Goal: Task Accomplishment & Management: Complete application form

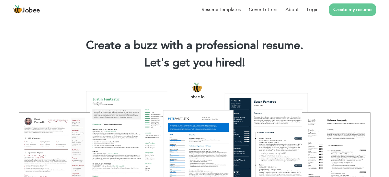
click at [334, 9] on link "Create my resume" at bounding box center [352, 9] width 47 height 12
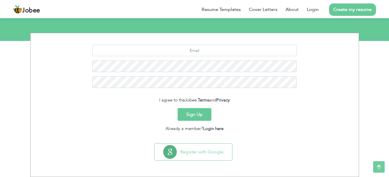
scroll to position [62, 0]
click at [210, 53] on input "text" at bounding box center [194, 51] width 204 height 12
type input "lkjfdslkjfdslkjfdslkjfdskjfds"
drag, startPoint x: 230, startPoint y: 43, endPoint x: 225, endPoint y: 55, distance: 12.6
click at [224, 53] on input "hk7579189@gmail.com" at bounding box center [194, 51] width 204 height 12
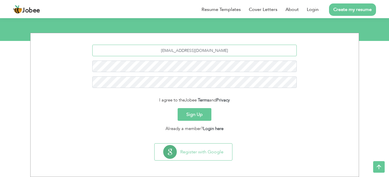
click at [224, 53] on input "hk7579189@gmail.com" at bounding box center [194, 51] width 204 height 12
click at [224, 52] on input "hk7579189@gmail.com" at bounding box center [194, 51] width 204 height 12
click at [180, 51] on input "hk7579189@gmail.com" at bounding box center [194, 51] width 204 height 12
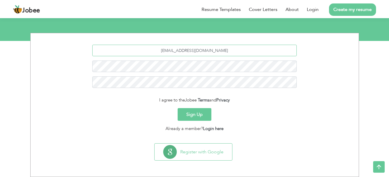
click at [197, 51] on input "hk7579189@gmail.com" at bounding box center [194, 51] width 204 height 12
click at [210, 51] on input "hk7579189@gmail.com" at bounding box center [194, 51] width 204 height 12
click at [229, 52] on input "hk7579189@gmail.com" at bounding box center [194, 51] width 204 height 12
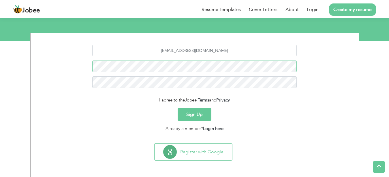
scroll to position [53, 0]
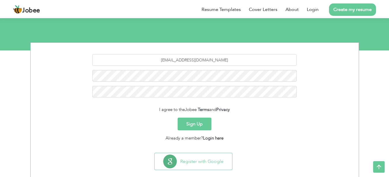
click at [111, 52] on section "hk7579189@gmail.com I agree to the Jobee Terms and Privacy Sign Up Already a me…" at bounding box center [194, 97] width 319 height 108
drag, startPoint x: 111, startPoint y: 50, endPoint x: 99, endPoint y: 49, distance: 11.9
click at [98, 49] on section "hk7579189@gmail.com I agree to the Jobee Terms and Privacy Sign Up Already a me…" at bounding box center [194, 97] width 319 height 108
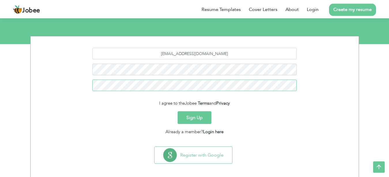
scroll to position [62, 0]
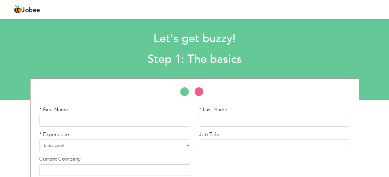
scroll to position [32, 0]
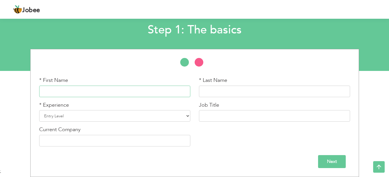
click at [140, 95] on input "text" at bounding box center [114, 92] width 151 height 12
type input "Abdul"
type input "Hadi"
click at [198, 26] on h2 "Step 1: The basics" at bounding box center [194, 29] width 283 height 15
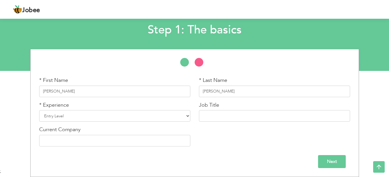
click at [198, 26] on h2 "Step 1: The basics" at bounding box center [194, 29] width 283 height 15
click at [182, 30] on h2 "Step 1: The basics" at bounding box center [194, 29] width 283 height 15
select select "6"
click option "4 Years" at bounding box center [0, 0] width 0 height 0
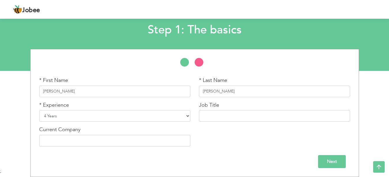
click option "4 Years" at bounding box center [0, 0] width 0 height 0
click at [39, 110] on select "Entry Level Less than 1 Year 1 Year 2 Years 3 Years 4 Years 5 Years 6 Years 7 Y…" at bounding box center [114, 116] width 151 height 12
click option "4 Years" at bounding box center [0, 0] width 0 height 0
click at [93, 37] on h2 "Step 1: The basics" at bounding box center [194, 29] width 283 height 15
click at [212, 117] on input "text" at bounding box center [274, 116] width 151 height 12
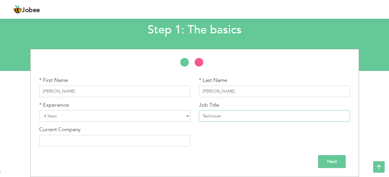
type input "Technician"
click at [136, 138] on input "text" at bounding box center [114, 141] width 151 height 12
click at [172, 127] on div "Current Company" at bounding box center [114, 136] width 151 height 20
click at [163, 136] on input "text" at bounding box center [114, 141] width 151 height 12
type input "Nexcom"
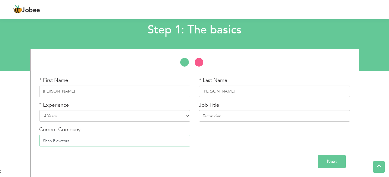
click at [79, 141] on input "Shah Elevators" at bounding box center [114, 141] width 151 height 12
click at [75, 139] on input "Shah Elevators" at bounding box center [114, 141] width 151 height 12
paste input "HAH ELEVATORS ENGINEERS & CONTRACTORS"
drag, startPoint x: 44, startPoint y: 140, endPoint x: 54, endPoint y: 140, distance: 9.8
click at [54, 140] on input "SHAH ELEVATORS ENGINEERS & CONTRACTORS" at bounding box center [114, 141] width 151 height 12
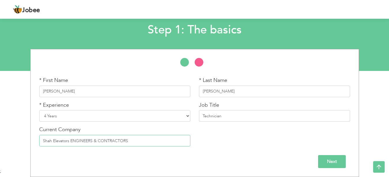
click at [73, 141] on input "Shah Elevators ENGINEERS & CONTRACTORS" at bounding box center [114, 141] width 151 height 12
drag, startPoint x: 73, startPoint y: 141, endPoint x: 91, endPoint y: 139, distance: 18.2
click at [91, 139] on input "Shah Elevators ENGINEERS & CONTRACTORS" at bounding box center [114, 141] width 151 height 12
type input "Shah Elevators Engineers & Contractors"
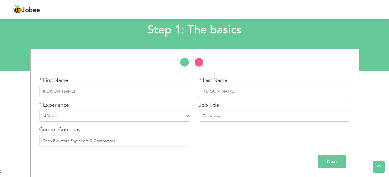
click at [334, 157] on input "Next" at bounding box center [332, 161] width 28 height 13
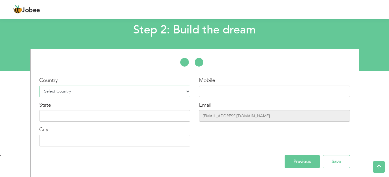
select select "166"
click option "[GEOGRAPHIC_DATA]" at bounding box center [0, 0] width 0 height 0
click at [235, 96] on input "text" at bounding box center [274, 92] width 151 height 12
type input "03161380790"
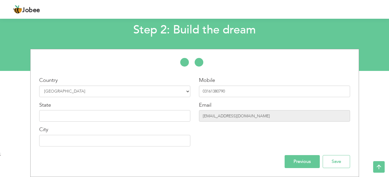
click at [90, 106] on div "State" at bounding box center [114, 111] width 151 height 20
click at [93, 114] on input "text" at bounding box center [114, 116] width 151 height 12
type input "Sindh"
type input "[GEOGRAPHIC_DATA]"
click at [331, 157] on input "Save" at bounding box center [336, 161] width 27 height 13
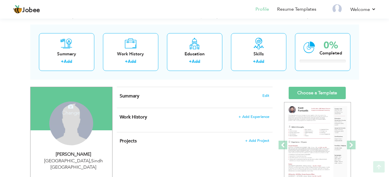
scroll to position [29, 0]
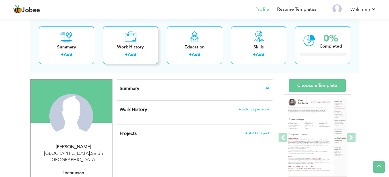
click at [143, 44] on div "Work History" at bounding box center [131, 47] width 46 height 6
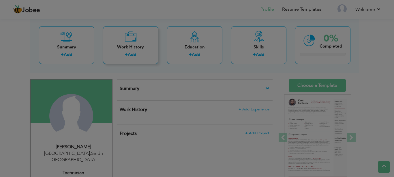
scroll to position [0, 0]
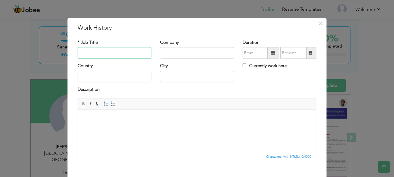
click at [121, 54] on input "text" at bounding box center [115, 53] width 74 height 12
click at [108, 53] on input "Sode" at bounding box center [115, 53] width 74 height 12
click at [124, 53] on input "Sode" at bounding box center [115, 53] width 74 height 12
type input "Sword Elevators Standard Service"
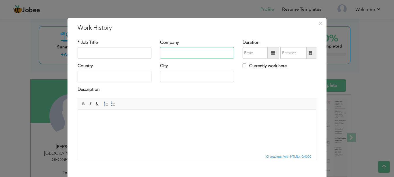
click at [174, 52] on input "text" at bounding box center [197, 53] width 74 height 12
paste input "Sword Elevators Standard Service"
type input "Sword Elevators Standard Service"
click at [126, 54] on input "text" at bounding box center [115, 53] width 74 height 12
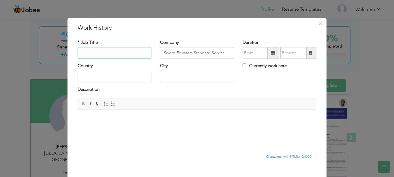
click at [126, 54] on input "text" at bounding box center [115, 53] width 74 height 12
type input "Helper"
click at [195, 52] on input "Sword Elevators Standard Service" at bounding box center [197, 53] width 74 height 12
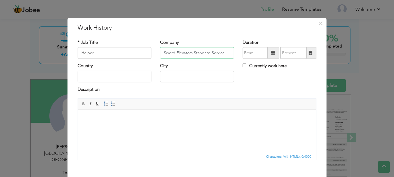
click at [195, 52] on input "Sword Elevators Standard Service" at bounding box center [197, 53] width 74 height 12
type input "Shah Elevators"
click at [105, 52] on input "Helper" at bounding box center [115, 53] width 74 height 12
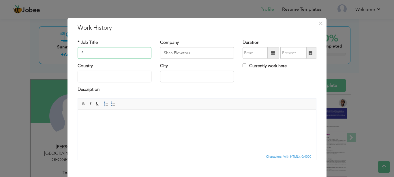
type input "S"
click at [184, 52] on input "Shah Elevators" at bounding box center [197, 53] width 74 height 12
type input "Sword Elevators Standard Service"
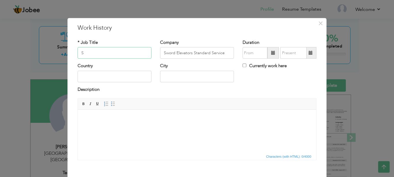
click at [143, 53] on input "S" at bounding box center [115, 53] width 74 height 12
type input "Helper"
click at [247, 49] on input "text" at bounding box center [254, 53] width 25 height 12
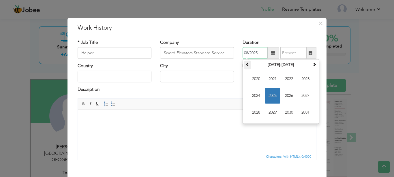
click at [247, 66] on th at bounding box center [247, 65] width 7 height 9
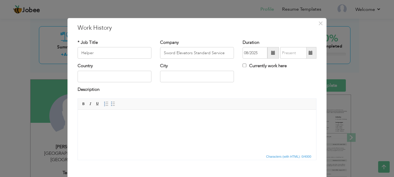
click at [199, 65] on div "City" at bounding box center [197, 72] width 74 height 19
click at [254, 50] on input "08/2025" at bounding box center [254, 53] width 25 height 12
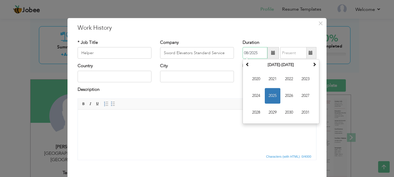
click at [273, 93] on span "2025" at bounding box center [273, 96] width 16 height 16
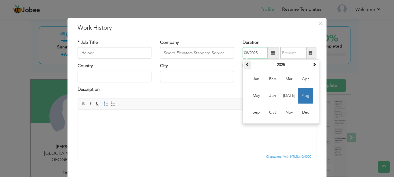
click at [245, 63] on span at bounding box center [247, 65] width 4 height 4
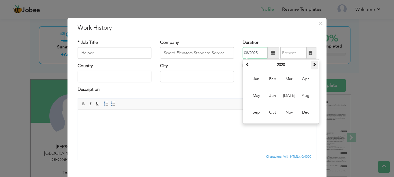
click at [311, 62] on th at bounding box center [314, 65] width 7 height 9
click at [288, 81] on span "Mar" at bounding box center [289, 79] width 16 height 16
type input "03/2021"
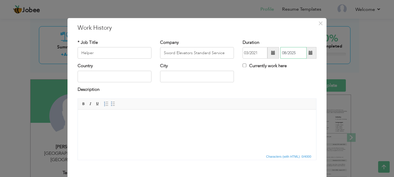
click at [291, 53] on input "08/2025" at bounding box center [293, 53] width 26 height 12
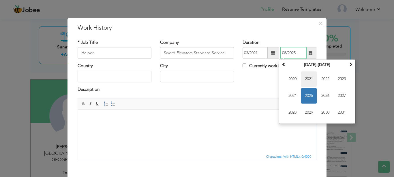
click at [310, 81] on span "2021" at bounding box center [309, 79] width 16 height 16
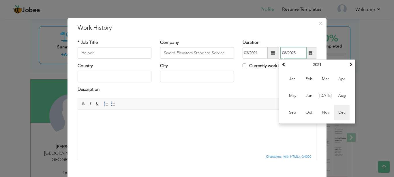
click at [335, 112] on span "Dec" at bounding box center [342, 113] width 16 height 16
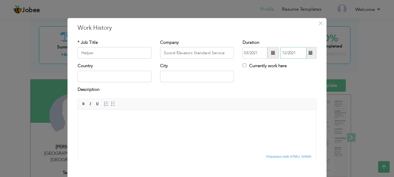
click at [296, 58] on input "12/2021" at bounding box center [293, 53] width 26 height 12
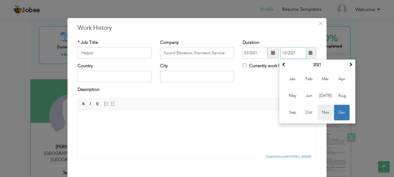
click at [322, 113] on span "Nov" at bounding box center [325, 113] width 16 height 16
type input "11/2021"
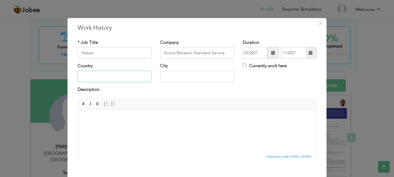
click at [137, 82] on input "text" at bounding box center [115, 77] width 74 height 12
type input "[GEOGRAPHIC_DATA]"
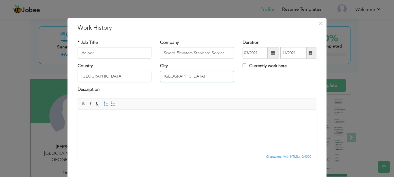
scroll to position [30, 0]
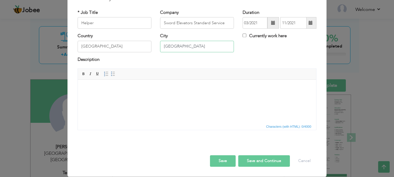
type input "[GEOGRAPHIC_DATA]"
click at [296, 101] on html at bounding box center [197, 101] width 238 height 43
drag, startPoint x: 296, startPoint y: 101, endPoint x: 287, endPoint y: 97, distance: 10.1
click at [272, 94] on html at bounding box center [197, 101] width 238 height 43
click at [255, 90] on body at bounding box center [197, 88] width 227 height 6
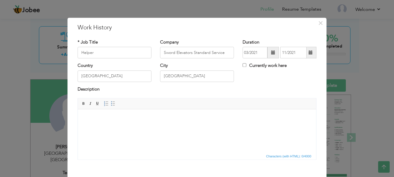
scroll to position [0, 0]
click at [247, 120] on body at bounding box center [197, 118] width 227 height 6
drag, startPoint x: 247, startPoint y: 120, endPoint x: 230, endPoint y: 118, distance: 17.1
click at [215, 117] on body at bounding box center [197, 118] width 227 height 6
click at [203, 113] on html at bounding box center [197, 131] width 238 height 43
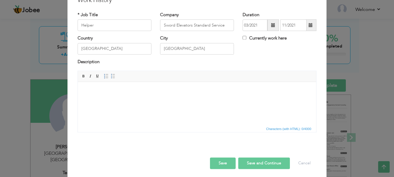
scroll to position [30, 0]
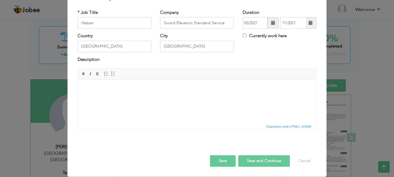
drag, startPoint x: 203, startPoint y: 83, endPoint x: 177, endPoint y: 109, distance: 36.7
click at [177, 108] on html at bounding box center [197, 101] width 238 height 43
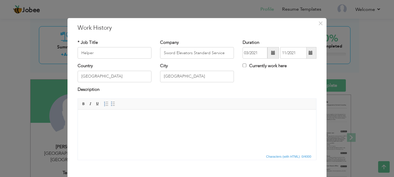
click at [225, 128] on html at bounding box center [197, 131] width 238 height 43
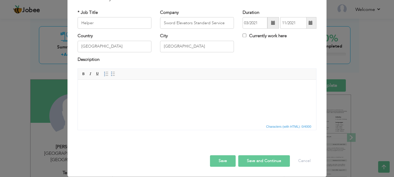
click at [247, 161] on button "Save and Continue" at bounding box center [264, 161] width 52 height 12
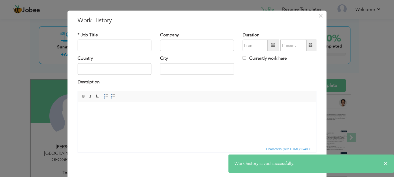
scroll to position [0, 0]
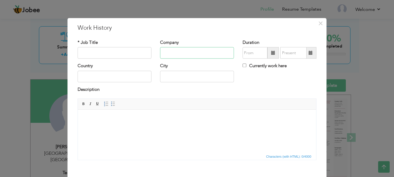
click at [196, 48] on input "text" at bounding box center [197, 53] width 74 height 12
click at [196, 51] on input "Shah Elevators" at bounding box center [197, 53] width 74 height 12
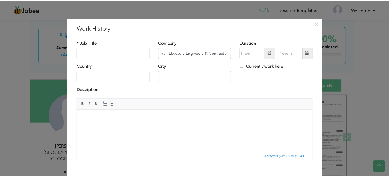
scroll to position [0, 5]
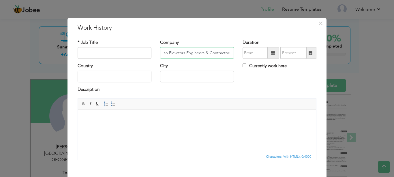
type input "Shah Elevators Engineers & Contractors"
click at [96, 49] on input "text" at bounding box center [115, 53] width 74 height 12
type input "J"
click at [247, 46] on label "Duration" at bounding box center [250, 42] width 17 height 6
click at [248, 50] on input "text" at bounding box center [254, 53] width 25 height 12
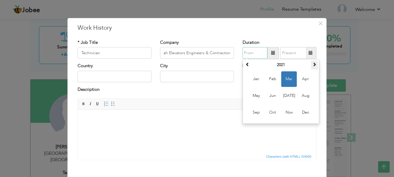
click at [311, 64] on th at bounding box center [314, 65] width 7 height 9
click at [320, 21] on button "×" at bounding box center [320, 23] width 9 height 9
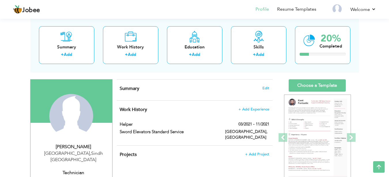
click at [134, 15] on nav "Profile Resume Templates Resume Templates Cover Letters About My Resume Welcome…" at bounding box center [194, 10] width 363 height 16
drag, startPoint x: 134, startPoint y: 15, endPoint x: 127, endPoint y: 14, distance: 7.6
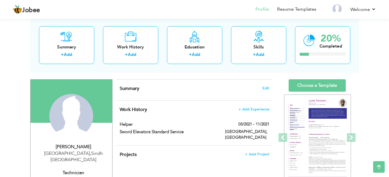
click at [101, 8] on nav "Profile Resume Templates Resume Templates Cover Letters About My Resume Welcome…" at bounding box center [194, 10] width 363 height 16
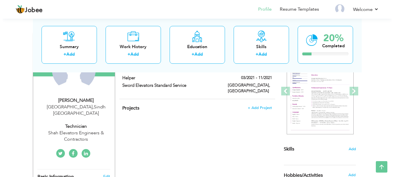
scroll to position [59, 0]
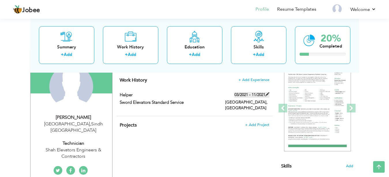
click at [253, 95] on label "03/2021 - 11/2021" at bounding box center [251, 95] width 35 height 6
type input "Helper"
type input "Sword Elevators Standard Service"
type input "03/2021"
type input "11/2021"
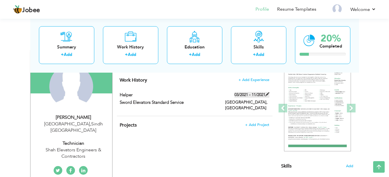
type input "[GEOGRAPHIC_DATA]"
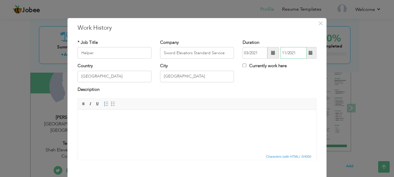
click at [296, 52] on input "11/2021" at bounding box center [293, 53] width 26 height 12
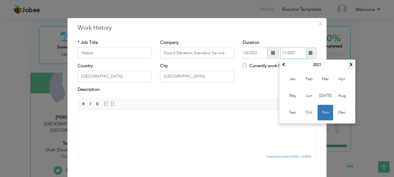
click at [348, 65] on span at bounding box center [350, 65] width 4 height 4
click at [255, 54] on input "03/2021" at bounding box center [254, 53] width 25 height 12
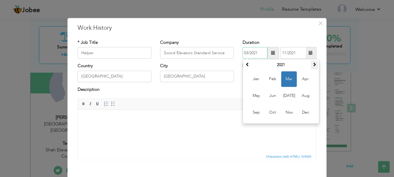
click at [312, 65] on span at bounding box center [314, 65] width 4 height 4
click at [291, 79] on span "Mar" at bounding box center [289, 79] width 16 height 16
type input "03/2022"
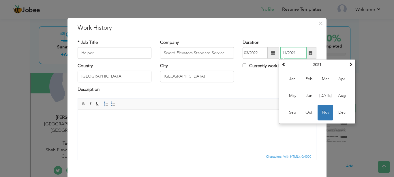
click at [299, 51] on input "11/2021" at bounding box center [293, 53] width 26 height 12
click at [349, 65] on span at bounding box center [350, 65] width 4 height 4
click at [326, 95] on span "[DATE]" at bounding box center [325, 96] width 16 height 16
type input "07/2023"
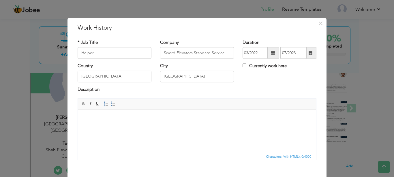
click at [167, 120] on body at bounding box center [197, 118] width 227 height 6
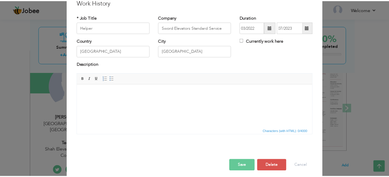
scroll to position [30, 0]
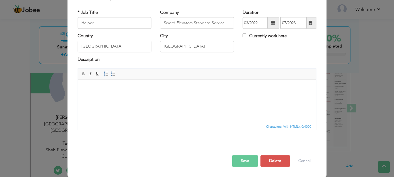
click at [242, 155] on button "Save" at bounding box center [245, 161] width 26 height 12
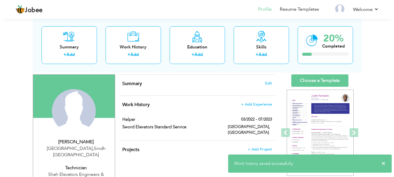
scroll to position [29, 0]
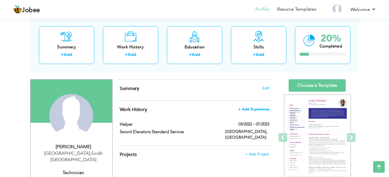
click at [254, 110] on span "+ Add Experience" at bounding box center [253, 109] width 31 height 4
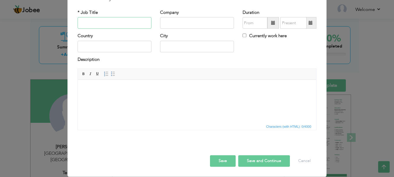
click at [102, 29] on input "text" at bounding box center [115, 23] width 74 height 12
click at [101, 29] on input "text" at bounding box center [115, 23] width 74 height 12
click at [186, 29] on input "text" at bounding box center [197, 23] width 74 height 12
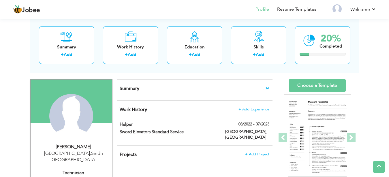
click at [257, 112] on div "Work History + Add Experience Helper 03/2022 - 07/2023 Helper 03/2022 - 07/2023…" at bounding box center [195, 123] width 156 height 45
click at [257, 109] on span "+ Add Experience" at bounding box center [253, 109] width 31 height 4
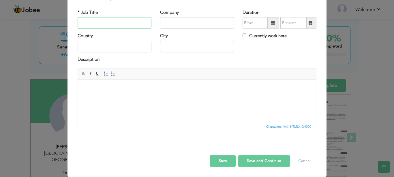
click at [117, 29] on input "text" at bounding box center [115, 23] width 74 height 12
click at [189, 29] on input "text" at bounding box center [197, 23] width 74 height 12
click at [211, 29] on input "Shah Elevators" at bounding box center [197, 23] width 74 height 12
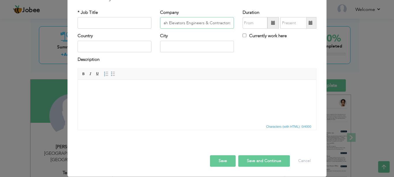
type input "Shah Elevators Engineers & Contractors"
click at [127, 29] on input "text" at bounding box center [115, 23] width 74 height 12
type input "Technician"
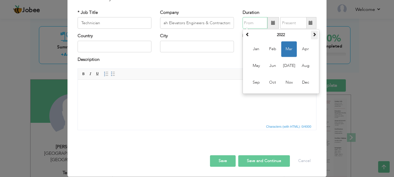
click at [311, 39] on th at bounding box center [314, 35] width 7 height 9
click at [253, 90] on span "Sep" at bounding box center [256, 83] width 16 height 16
type input "09/2023"
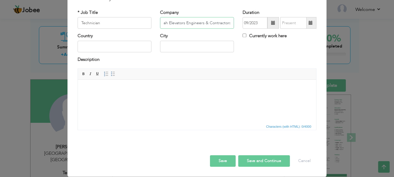
click at [229, 29] on input "Shah Elevators Engineers & Contractors" at bounding box center [197, 23] width 74 height 12
click at [300, 29] on input "text" at bounding box center [293, 23] width 26 height 12
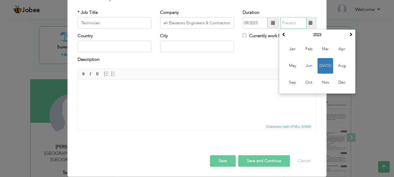
click at [352, 64] on div "[DATE] Su Mo Tu We Th Fr Sa 25 26 27 28 29 30 1 2 3 4 5 6 7 8 9 10 11 12 13 14 …" at bounding box center [317, 61] width 77 height 65
click at [348, 37] on span at bounding box center [350, 35] width 4 height 4
click at [255, 56] on div "Country City Currently work here" at bounding box center [196, 44] width 247 height 23
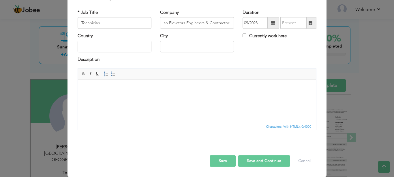
click at [263, 39] on label "Currently work here" at bounding box center [264, 36] width 44 height 6
click at [246, 37] on input "Currently work here" at bounding box center [244, 36] width 4 height 4
click at [269, 39] on label "Currently work here" at bounding box center [264, 36] width 44 height 6
click at [246, 37] on input "Currently work here" at bounding box center [244, 36] width 4 height 4
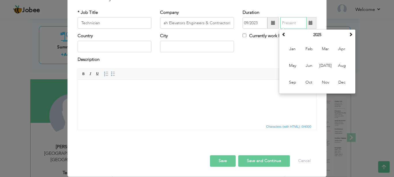
click at [286, 29] on input "text" at bounding box center [293, 23] width 26 height 12
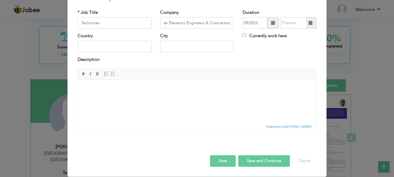
click at [259, 56] on div "Country City Currently work here" at bounding box center [196, 44] width 247 height 23
click at [266, 39] on label "Currently work here" at bounding box center [264, 36] width 44 height 6
click at [246, 37] on input "Currently work here" at bounding box center [244, 36] width 4 height 4
checkbox input "true"
click at [121, 52] on input "text" at bounding box center [115, 47] width 74 height 12
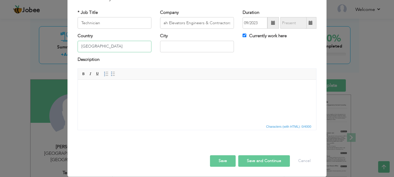
type input "[GEOGRAPHIC_DATA]"
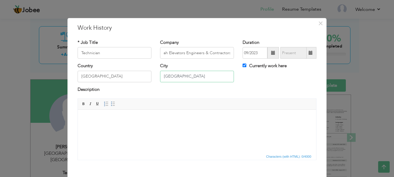
scroll to position [30, 0]
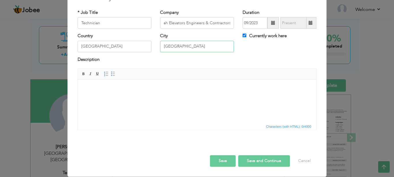
type input "[GEOGRAPHIC_DATA]"
click at [246, 156] on button "Save and Continue" at bounding box center [264, 161] width 52 height 12
checkbox input "false"
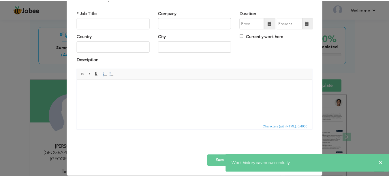
scroll to position [0, 0]
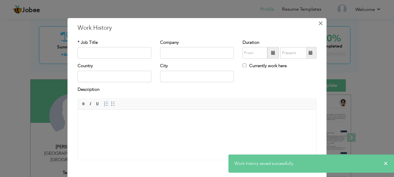
click at [318, 24] on span "×" at bounding box center [320, 23] width 5 height 10
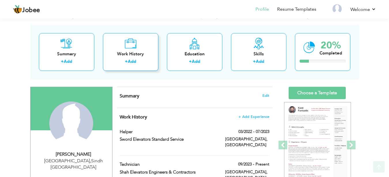
scroll to position [29, 0]
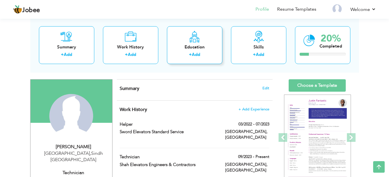
click at [193, 53] on link "Add" at bounding box center [196, 55] width 8 height 6
radio input "true"
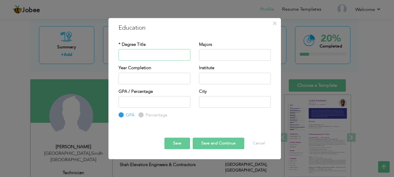
click at [174, 54] on input "text" at bounding box center [154, 55] width 72 height 12
click at [165, 53] on input "text" at bounding box center [154, 55] width 72 height 12
click at [150, 54] on input "text" at bounding box center [154, 55] width 72 height 12
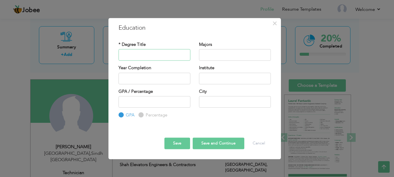
click at [154, 55] on input "text" at bounding box center [154, 55] width 72 height 12
click at [258, 142] on button "Cancel" at bounding box center [259, 143] width 24 height 12
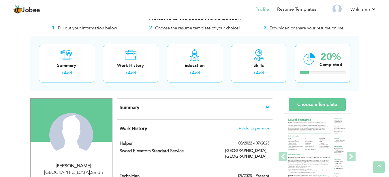
scroll to position [0, 0]
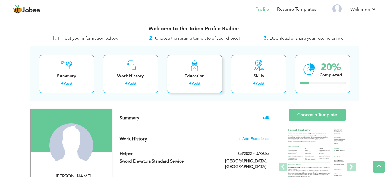
click at [195, 63] on icon at bounding box center [194, 66] width 11 height 12
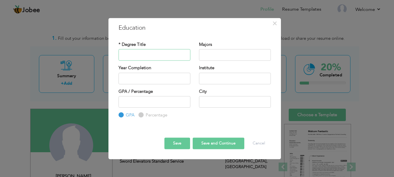
click at [167, 56] on input "text" at bounding box center [154, 55] width 72 height 12
type input "2025"
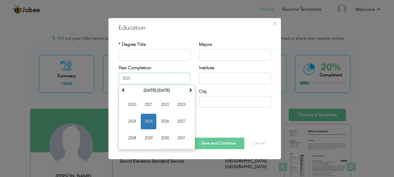
click at [154, 77] on input "2025" at bounding box center [154, 79] width 72 height 12
click at [225, 101] on input "text" at bounding box center [235, 102] width 72 height 12
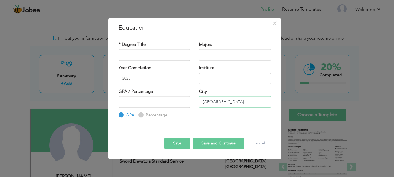
type input "[GEOGRAPHIC_DATA]"
click at [236, 80] on input "text" at bounding box center [235, 79] width 72 height 12
type input "P"
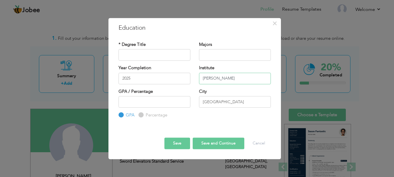
click at [203, 77] on input "[PERSON_NAME]" at bounding box center [235, 79] width 72 height 12
type input "[PERSON_NAME]"
click at [156, 101] on input "number" at bounding box center [154, 102] width 72 height 12
click at [177, 54] on input "text" at bounding box center [154, 55] width 72 height 12
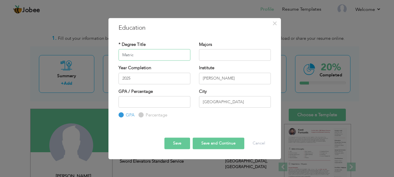
type input "Matric"
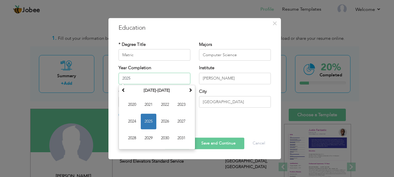
click at [168, 80] on input "2025" at bounding box center [154, 79] width 72 height 12
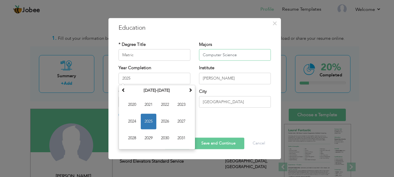
click at [227, 54] on input "Computer Science" at bounding box center [235, 55] width 72 height 12
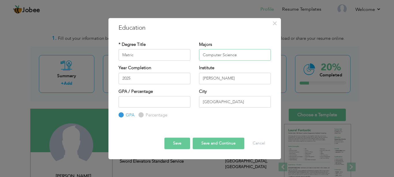
click at [227, 54] on input "Computer Science" at bounding box center [235, 55] width 72 height 12
type input "a"
click at [217, 52] on input "Arts" at bounding box center [235, 55] width 72 height 12
type input "Arts"
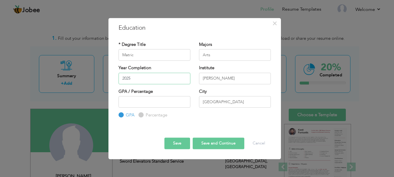
click at [161, 77] on input "2025" at bounding box center [154, 79] width 72 height 12
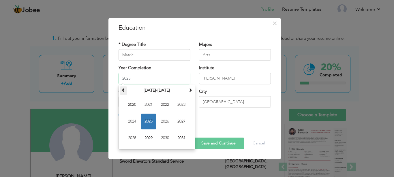
click at [124, 90] on span at bounding box center [123, 90] width 4 height 4
click at [189, 89] on span at bounding box center [190, 90] width 4 height 4
click at [136, 105] on span "2020" at bounding box center [132, 105] width 16 height 16
click at [150, 76] on input "2020" at bounding box center [154, 79] width 72 height 12
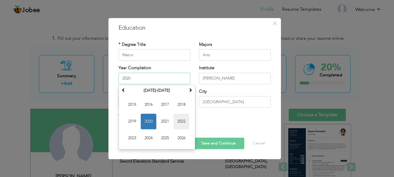
click at [184, 119] on span "2022" at bounding box center [182, 122] width 16 height 16
type input "2022"
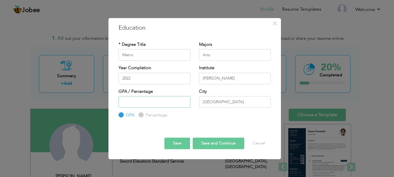
click at [169, 97] on input "number" at bounding box center [154, 102] width 72 height 12
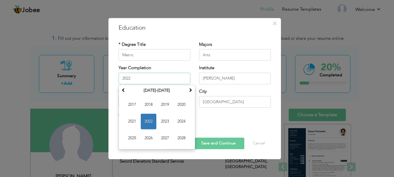
click at [141, 78] on input "2022" at bounding box center [154, 79] width 72 height 12
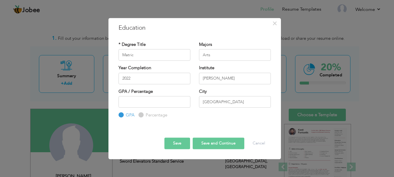
click at [144, 70] on label "Year Completion" at bounding box center [134, 68] width 33 height 6
click at [148, 65] on label "Year Completion" at bounding box center [134, 68] width 33 height 6
click at [154, 100] on input "number" at bounding box center [154, 102] width 72 height 12
click at [147, 105] on input "number" at bounding box center [154, 102] width 72 height 12
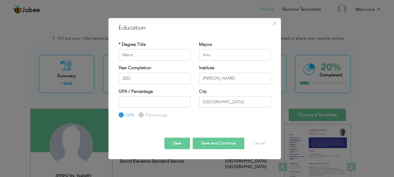
click at [141, 116] on input "Percentage" at bounding box center [140, 115] width 4 height 4
radio input "true"
click at [152, 103] on input "number" at bounding box center [154, 102] width 72 height 12
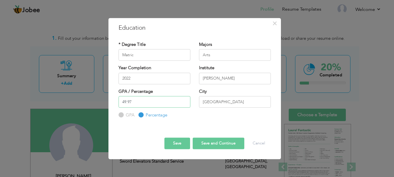
type input "49.97"
click at [214, 98] on input "[GEOGRAPHIC_DATA]" at bounding box center [235, 102] width 72 height 12
click at [178, 140] on button "Save" at bounding box center [177, 143] width 26 height 12
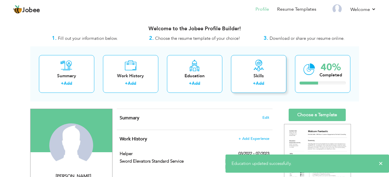
click at [259, 82] on link "Add" at bounding box center [260, 83] width 8 height 6
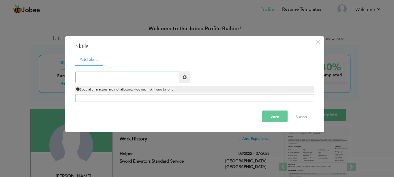
drag, startPoint x: 146, startPoint y: 80, endPoint x: 141, endPoint y: 80, distance: 4.9
click at [139, 80] on input "text" at bounding box center [127, 77] width 104 height 12
click at [124, 76] on input "text" at bounding box center [127, 77] width 104 height 12
click at [109, 77] on input "Door" at bounding box center [127, 77] width 104 height 12
click at [109, 77] on input "Door Stylization" at bounding box center [127, 77] width 104 height 12
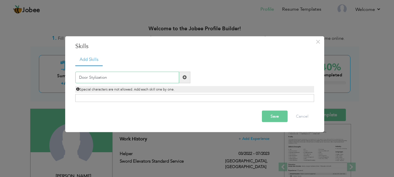
click at [93, 81] on input "Door Stylization" at bounding box center [127, 77] width 104 height 12
type input "Communication Skills"
click at [190, 77] on span at bounding box center [184, 77] width 11 height 12
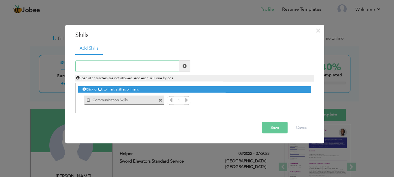
click at [122, 68] on input "text" at bounding box center [127, 66] width 104 height 12
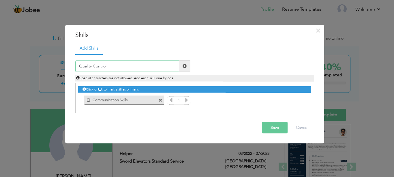
type input "Quality Control"
click at [187, 67] on span at bounding box center [184, 66] width 11 height 12
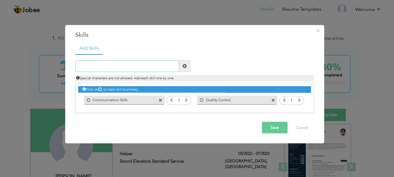
click at [136, 70] on input "text" at bounding box center [127, 66] width 104 height 12
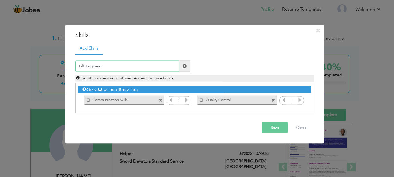
type input "Lift Engineer"
click at [186, 65] on span at bounding box center [184, 66] width 11 height 12
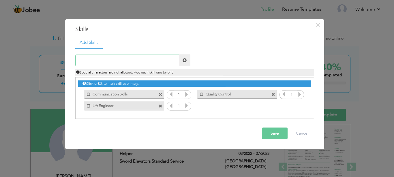
click at [130, 64] on input "text" at bounding box center [127, 60] width 104 height 12
click at [160, 106] on span at bounding box center [161, 106] width 4 height 4
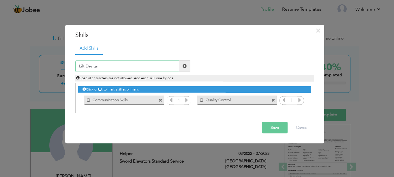
click at [112, 67] on input "Lift Design" at bounding box center [127, 66] width 104 height 12
type input "L"
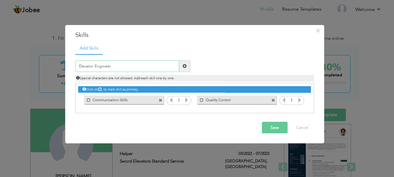
type input "Elevator Engineer"
click at [182, 66] on span at bounding box center [184, 66] width 11 height 12
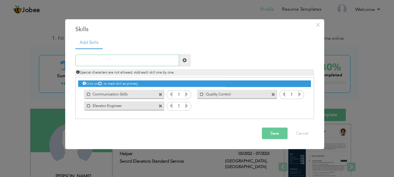
click at [114, 64] on input "text" at bounding box center [127, 60] width 104 height 12
drag, startPoint x: 114, startPoint y: 64, endPoint x: 106, endPoint y: 59, distance: 9.8
click at [105, 58] on input "text" at bounding box center [127, 60] width 104 height 12
type input "D"
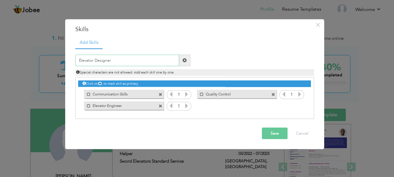
type input "Elevator Designer"
click at [186, 59] on span at bounding box center [184, 60] width 4 height 4
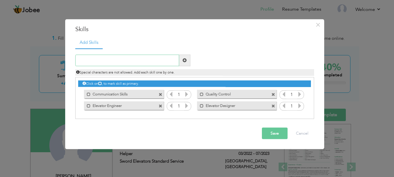
click at [125, 64] on input "text" at bounding box center [127, 60] width 104 height 12
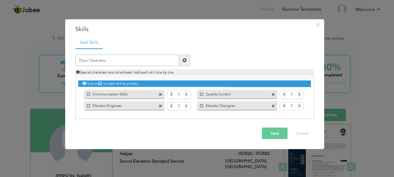
click at [131, 62] on input "Door Operator" at bounding box center [127, 60] width 104 height 12
click at [176, 61] on input "Door Engineer" at bounding box center [127, 60] width 104 height 12
type input "Door Engineer"
click at [185, 60] on span at bounding box center [184, 60] width 4 height 4
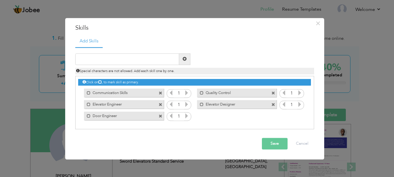
click at [282, 142] on button "Save" at bounding box center [275, 144] width 26 height 12
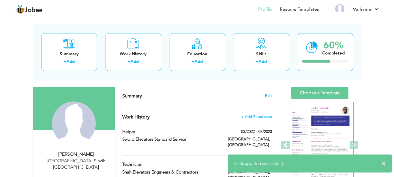
scroll to position [29, 0]
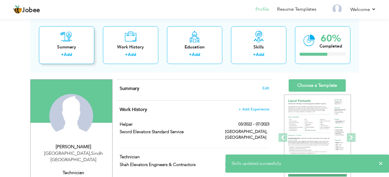
click at [65, 51] on div "Summary + Add" at bounding box center [66, 45] width 55 height 38
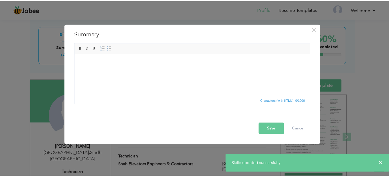
scroll to position [0, 0]
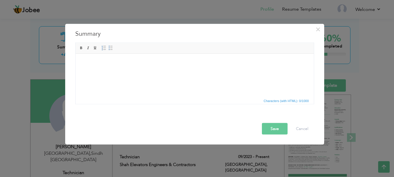
click at [169, 67] on html at bounding box center [194, 75] width 238 height 43
click at [165, 65] on body at bounding box center [194, 62] width 227 height 6
click at [155, 73] on html "Hello, My name is [PERSON_NAME]" at bounding box center [194, 75] width 238 height 43
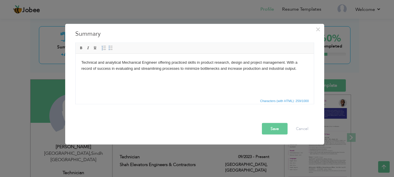
click at [120, 67] on body "Technical and analytical Mechanical Engineer offering practiced skills in produ…" at bounding box center [194, 65] width 227 height 12
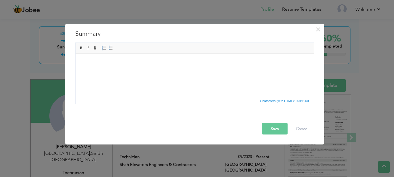
click at [139, 69] on html at bounding box center [194, 75] width 238 height 43
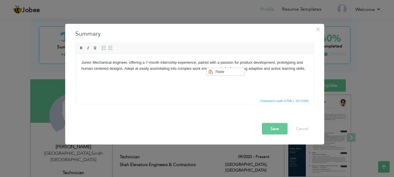
click at [198, 67] on body "Junior Mechanical engineer, offering a 7-month internship experience, paired wi…" at bounding box center [194, 65] width 227 height 12
click at [151, 61] on body "Junior Mechanical engineer, offering a 7-month internship experience, paired wi…" at bounding box center [194, 65] width 227 height 12
click at [148, 61] on body "Junior Mechanical engineer, offering a 7-month internship experience, paired wi…" at bounding box center [194, 65] width 227 height 12
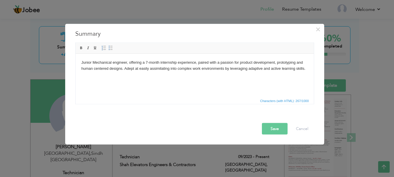
click at [146, 61] on body "Junior Mechanical engineer, offering a 7-month internship experience, paired wi…" at bounding box center [194, 65] width 227 height 12
click at [147, 62] on body "Junior Mechanical engineer, offering a 7-month internship experience, paired wi…" at bounding box center [194, 65] width 227 height 12
click at [205, 63] on body "Junior Mechanical engineer, offering a 4-years working experience, paired with …" at bounding box center [194, 65] width 227 height 12
click at [169, 68] on body "Junior Mechanical engineer, offering a 4-years working experience, paired with …" at bounding box center [194, 65] width 227 height 12
click at [88, 63] on body "Junior Mechanical engineer, offering a 4-years working experience, paired with …" at bounding box center [194, 65] width 227 height 12
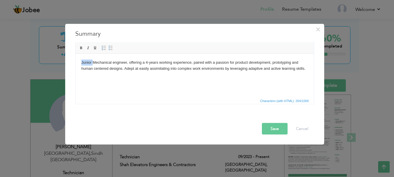
click at [88, 63] on body "Junior Mechanical engineer, offering a 4-years working experience, paired with …" at bounding box center [194, 65] width 227 height 12
click at [295, 63] on body "Technical and Mechanical engineer, offering a 4-years working experience, paire…" at bounding box center [194, 68] width 227 height 18
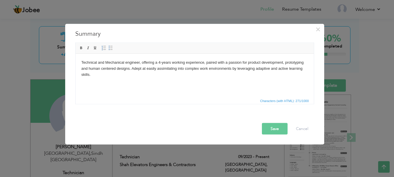
click at [97, 68] on body "Technical and Mechanical engineer, offering a 4-years working experience, paire…" at bounding box center [194, 68] width 227 height 18
drag, startPoint x: 97, startPoint y: 68, endPoint x: 120, endPoint y: 67, distance: 23.1
click at [120, 67] on body "Technical and Mechanical engineer, offering a 4-years working experience, paire…" at bounding box center [194, 68] width 227 height 18
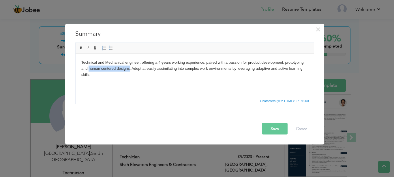
click at [197, 69] on body "Technical and Mechanical engineer, offering a 4-years working experience, paire…" at bounding box center [194, 68] width 227 height 18
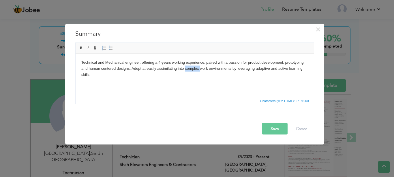
click at [86, 76] on body "Technical and Mechanical engineer, offering a 4-years working experience, paire…" at bounding box center [194, 68] width 227 height 18
click at [275, 129] on button "Save" at bounding box center [275, 129] width 26 height 12
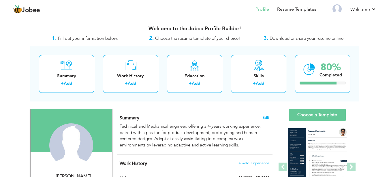
click at [202, 51] on div "Summary + Add Work History + Add Education + Add Skills + Add 80% Completed" at bounding box center [194, 73] width 329 height 55
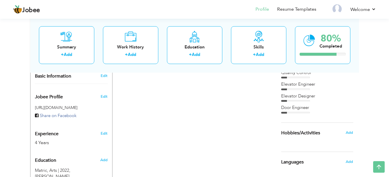
scroll to position [147, 0]
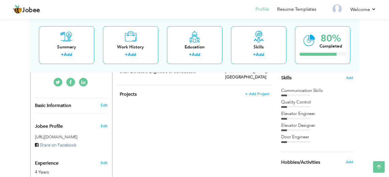
click at [173, 114] on div "CV Import Profile Strength 0% Select an Item from right menu Work History * Job…" at bounding box center [194, 113] width 164 height 303
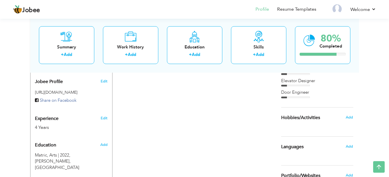
scroll to position [162, 0]
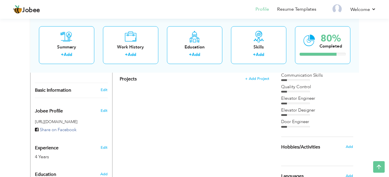
click at [137, 107] on div "CV Import Profile Strength 0% Select an Item from right menu Work History * Job…" at bounding box center [194, 97] width 164 height 303
drag, startPoint x: 148, startPoint y: 106, endPoint x: 138, endPoint y: 102, distance: 10.5
drag, startPoint x: 138, startPoint y: 102, endPoint x: 129, endPoint y: 97, distance: 9.7
drag, startPoint x: 129, startPoint y: 97, endPoint x: 125, endPoint y: 94, distance: 5.6
click at [121, 90] on div "CV Import Profile Strength 0% Select an Item from right menu Work History * Job…" at bounding box center [194, 97] width 164 height 303
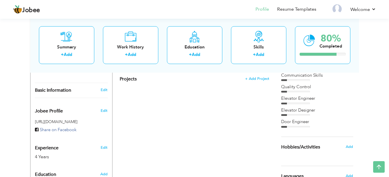
drag, startPoint x: 170, startPoint y: 100, endPoint x: 155, endPoint y: 93, distance: 16.7
drag, startPoint x: 155, startPoint y: 93, endPoint x: 144, endPoint y: 87, distance: 12.8
click at [138, 85] on div "CV Import Profile Strength 0% Select an Item from right menu Work History * Job…" at bounding box center [194, 97] width 164 height 303
click at [148, 82] on div "Projects + Add Project × Projects * Project Title Company Tools" at bounding box center [195, 82] width 156 height 24
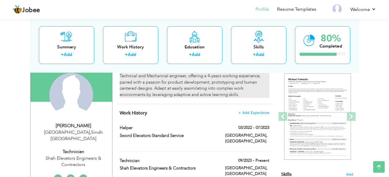
scroll to position [45, 0]
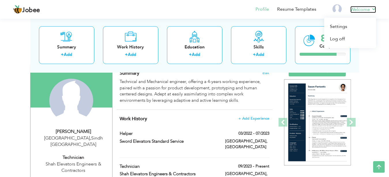
click at [359, 9] on link "Welcome" at bounding box center [363, 9] width 26 height 7
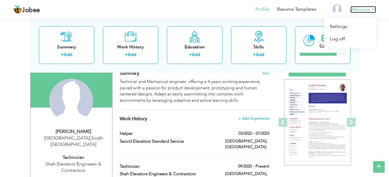
click at [361, 9] on link "Welcome" at bounding box center [363, 9] width 26 height 7
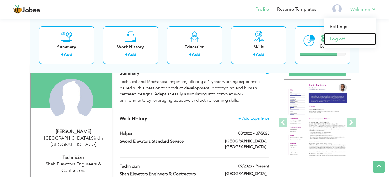
click at [337, 42] on link "Log off" at bounding box center [350, 39] width 52 height 12
